Goal: Information Seeking & Learning: Learn about a topic

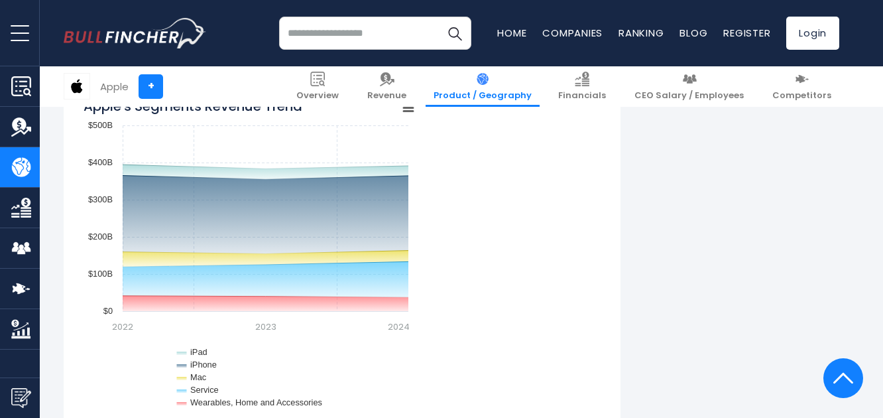
scroll to position [774, 0]
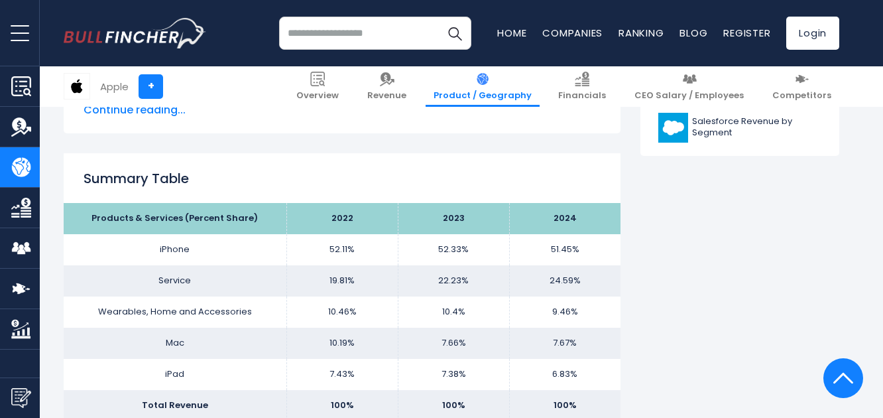
drag, startPoint x: 214, startPoint y: 137, endPoint x: 259, endPoint y: 96, distance: 60.6
click at [259, 96] on div "Apple + Overview Revenue Product / Geography Financials Competitors" at bounding box center [451, 86] width 795 height 40
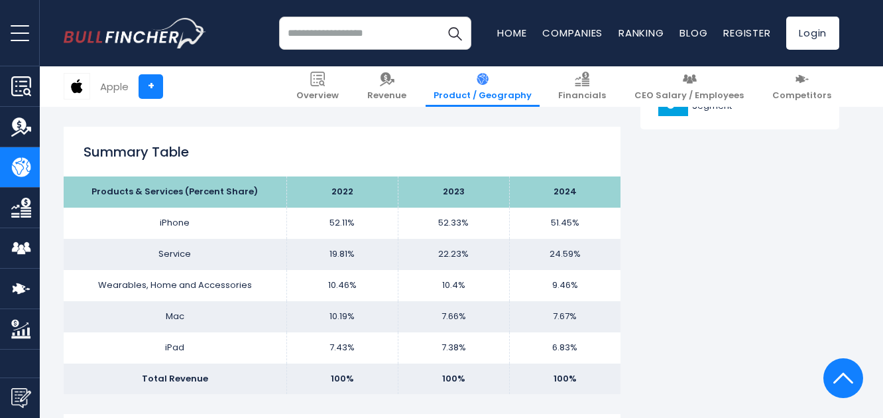
drag, startPoint x: 66, startPoint y: 134, endPoint x: 272, endPoint y: 89, distance: 210.4
click at [272, 89] on div "Apple + Overview Revenue Product / Geography Financials Competitors" at bounding box center [451, 86] width 795 height 40
drag, startPoint x: 152, startPoint y: 123, endPoint x: 71, endPoint y: 122, distance: 80.9
click at [414, 103] on link "Revenue" at bounding box center [386, 86] width 55 height 40
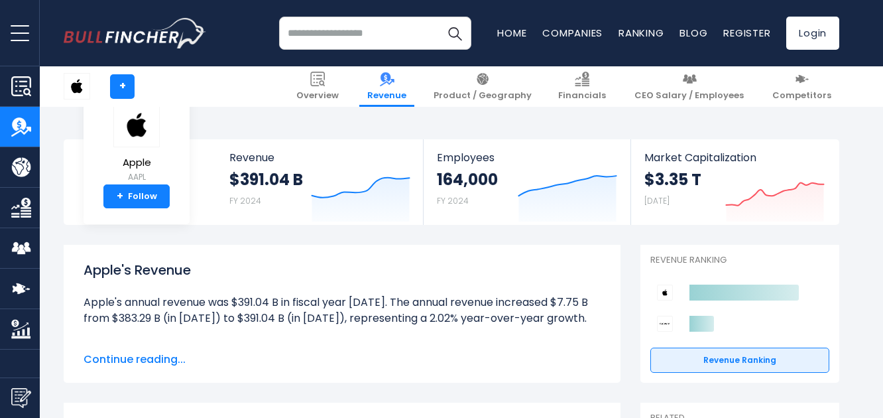
scroll to position [365, 0]
